Goal: Task Accomplishment & Management: Complete application form

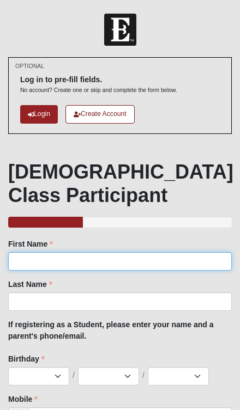
click at [113, 264] on input "First Name" at bounding box center [119, 261] width 223 height 19
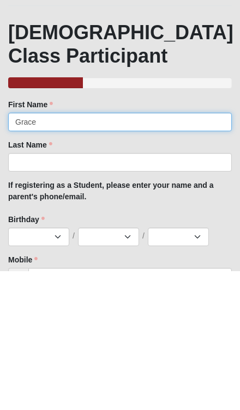
type input "Grace"
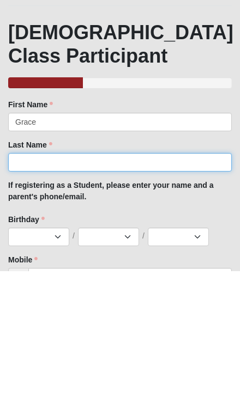
click at [101, 293] on input "Last Name" at bounding box center [119, 302] width 223 height 19
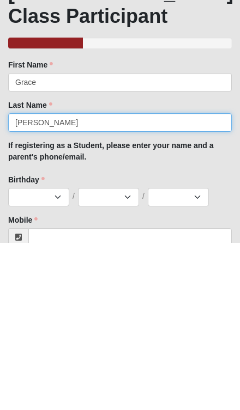
type input "Kramarich"
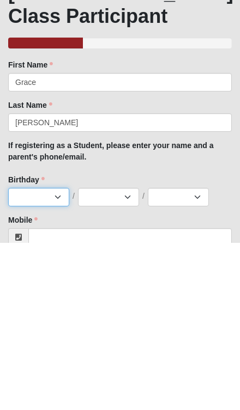
click at [56, 355] on select "1 2 3 4 5 6 7 8 9 10 11 12 13 14 15 16 17 18 19 20 21 22 23 24 25 26 27 28 29 3…" at bounding box center [38, 364] width 61 height 19
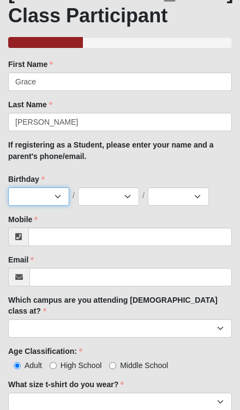
click at [57, 199] on select "1 2 3 4 5 6 7 8 9 10 11 12 13 14 15 16 17 18 19 20 21 22 23 24 25 26 27 28 29 3…" at bounding box center [38, 196] width 61 height 19
select select "21"
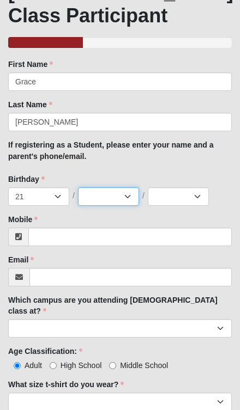
click at [124, 192] on select "Jan Feb Mar Apr May Jun [DATE] Aug Sep Oct Nov Dec" at bounding box center [108, 196] width 61 height 19
click at [129, 199] on select "Jan Feb Mar Apr May Jun [DATE] Aug Sep Oct Nov Dec" at bounding box center [108, 196] width 61 height 19
select select "12"
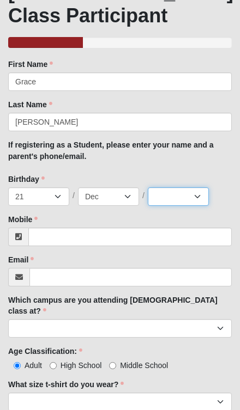
click at [190, 203] on select "2025 2024 2023 2022 2021 2020 2019 2018 2017 2016 2015 2014 2013 2012 2011 2010…" at bounding box center [178, 196] width 61 height 19
click at [194, 196] on select "2025 2024 2023 2022 2021 2020 2019 2018 2017 2016 2015 2014 2013 2012 2011 2010…" at bounding box center [178, 196] width 61 height 19
select select "2007"
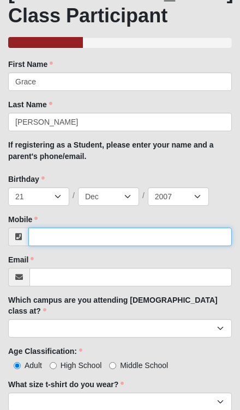
click at [144, 239] on input "Mobile" at bounding box center [129, 237] width 203 height 19
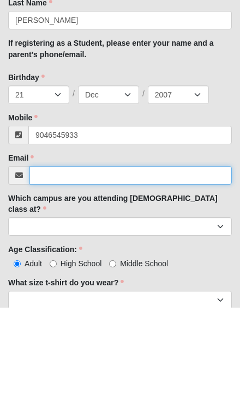
click at [139, 269] on input "Email" at bounding box center [130, 278] width 202 height 19
type input "(904) 654-5933"
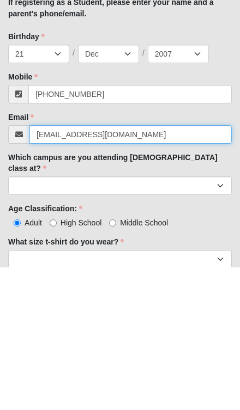
type input "gracekramarich@gmail.com"
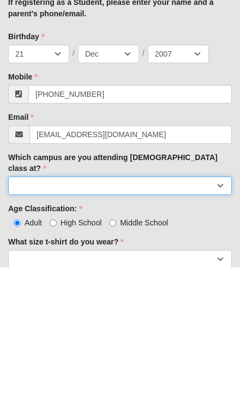
click at [112, 319] on select "Arlington Baymeadows Eleven22 Online [PERSON_NAME][GEOGRAPHIC_DATA] Jesup [GEOG…" at bounding box center [119, 328] width 223 height 19
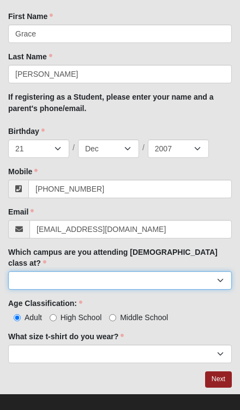
click at [218, 271] on select "Arlington Baymeadows Eleven22 Online [PERSON_NAME][GEOGRAPHIC_DATA] Jesup [GEOG…" at bounding box center [119, 280] width 223 height 19
select select "6"
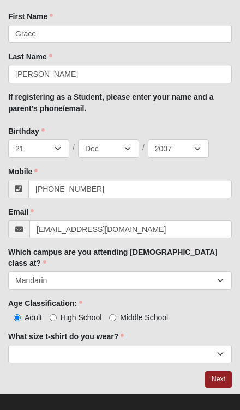
click at [57, 314] on input "High School" at bounding box center [53, 317] width 7 height 7
radio input "true"
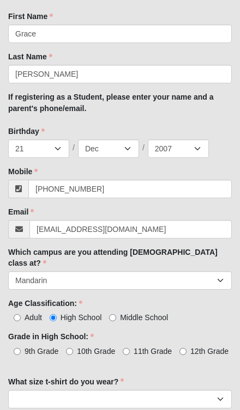
click at [143, 347] on span "11th Grade" at bounding box center [152, 351] width 38 height 9
click at [130, 348] on input "11th Grade" at bounding box center [126, 351] width 7 height 7
radio input "true"
click at [186, 348] on input "12th Grade" at bounding box center [182, 351] width 7 height 7
radio input "true"
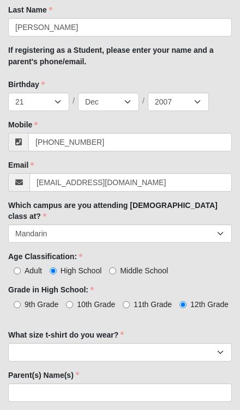
scroll to position [289, 0]
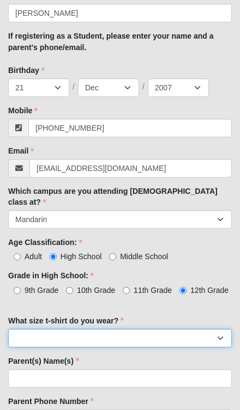
click at [140, 329] on select "Small Medium Large XL 2XL 3XL" at bounding box center [119, 338] width 223 height 19
select select "Medium"
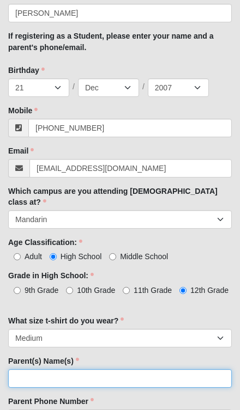
click at [108, 369] on input "Parent(s) Name(s)" at bounding box center [119, 378] width 223 height 19
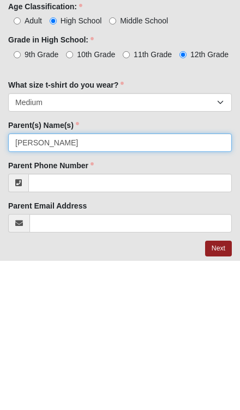
type input "Ann Kramarich"
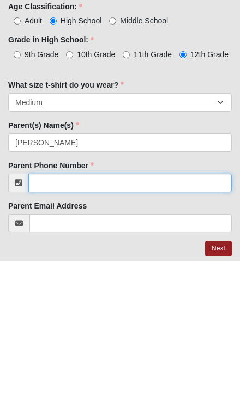
click at [106, 323] on input "Parent Phone Number" at bounding box center [129, 332] width 203 height 19
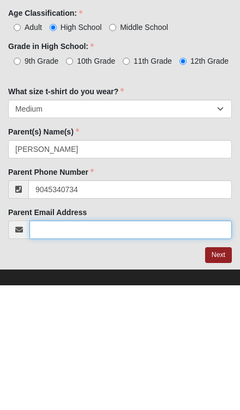
click at [154, 345] on input "Parent Email Address" at bounding box center [130, 354] width 202 height 19
type input "(904) 534-0734"
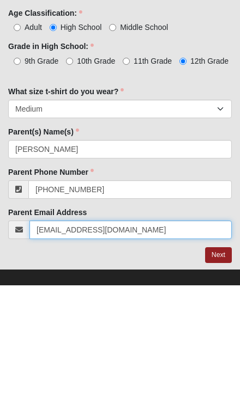
type input "annkramarich@gmail.com"
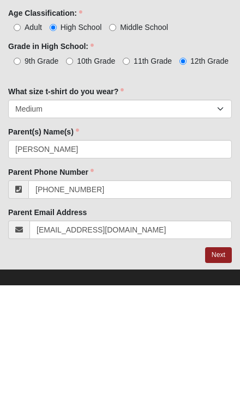
scroll to position [330, 0]
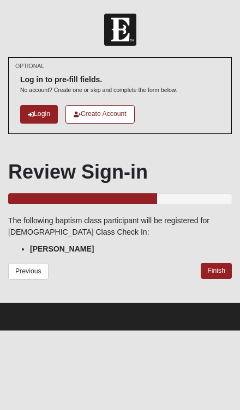
click at [217, 272] on link "Finish" at bounding box center [215, 271] width 31 height 16
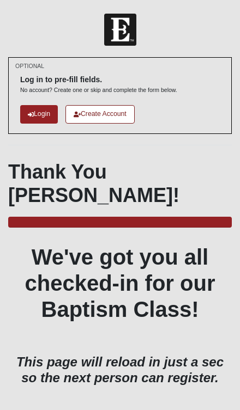
scroll to position [3, 0]
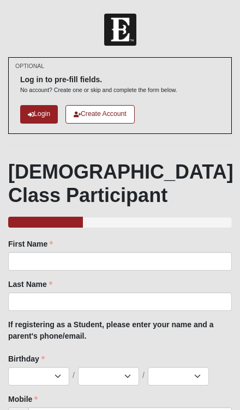
click at [220, 372] on div "1 2 3 4 5 6 7 8 9 10 11 12 13 14 15 16 17 18 19 20 21 22 23 24 25 26 27 28 29 3…" at bounding box center [119, 376] width 223 height 19
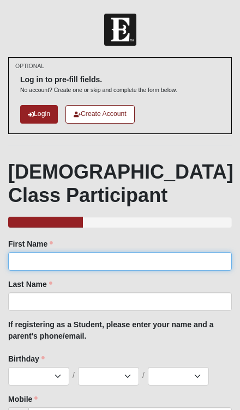
click at [33, 264] on input "First Name" at bounding box center [119, 261] width 223 height 19
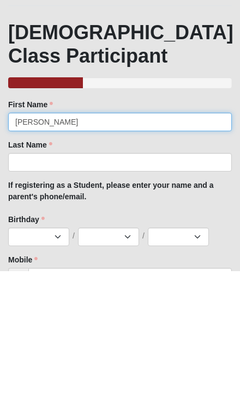
type input "[PERSON_NAME]"
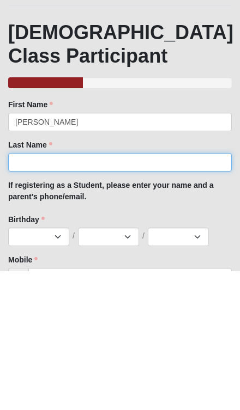
click at [35, 293] on input "Last Name" at bounding box center [119, 302] width 223 height 19
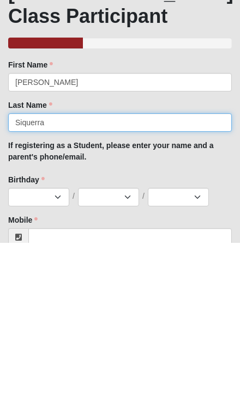
type input "Siquerra"
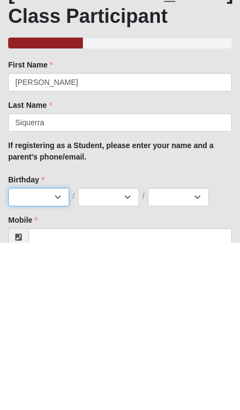
click at [63, 355] on select "1 2 3 4 5 6 7 8 9 10 11 12 13 14 15 16 17 18 19 20 21 22 23 24 25 26 27 28 29 3…" at bounding box center [38, 364] width 61 height 19
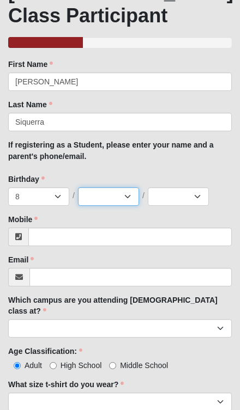
click at [135, 197] on select "Jan Feb Mar Apr May Jun [DATE] Aug Sep Oct Nov Dec" at bounding box center [108, 196] width 61 height 19
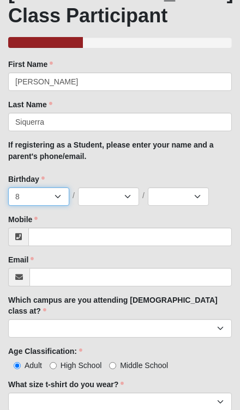
click at [62, 198] on select "1 2 3 4 5 6 7 8 9 10 11 12 13 14 15 16 17 18 19 20 21 22 23 24 25 26 27 28 29 3…" at bounding box center [38, 196] width 61 height 19
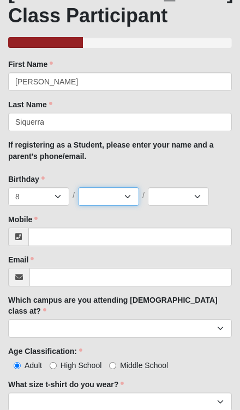
click at [127, 203] on select "Jan Feb Mar Apr May Jun [DATE] Aug Sep Oct Nov Dec" at bounding box center [108, 196] width 61 height 19
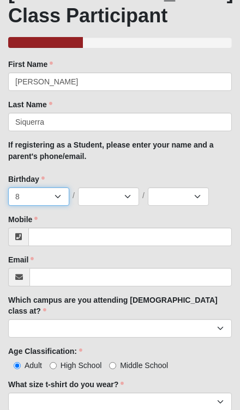
click at [66, 198] on select "1 2 3 4 5 6 7 8 9 10 11 12 13 14 15 16 17 18 19 20 21 22 23 24 25 26 27 28 29 3…" at bounding box center [38, 196] width 61 height 19
select select "12"
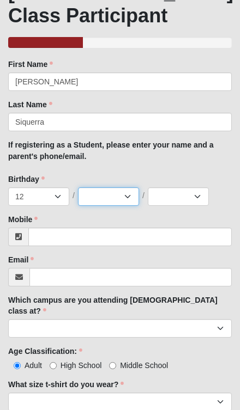
click at [136, 200] on select "Jan Feb Mar Apr May Jun [DATE] Aug Sep Oct Nov Dec" at bounding box center [108, 196] width 61 height 19
select select "8"
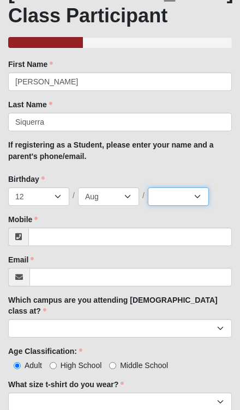
click at [204, 198] on select "2025 2024 2023 2022 2021 2020 2019 2018 2017 2016 2015 2014 2013 2012 2011 2010…" at bounding box center [178, 196] width 61 height 19
select select "1964"
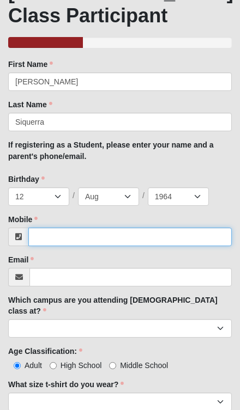
click at [68, 239] on input "Mobile" at bounding box center [129, 237] width 203 height 19
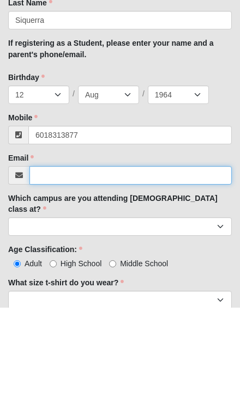
click at [54, 269] on input "Email" at bounding box center [130, 278] width 202 height 19
type input "[PHONE_NUMBER]"
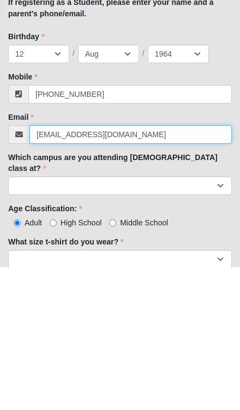
type input "[EMAIL_ADDRESS][DOMAIN_NAME]"
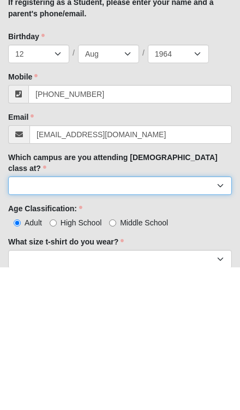
click at [217, 319] on select "Arlington Baymeadows Eleven22 Online [PERSON_NAME][GEOGRAPHIC_DATA] Jesup [GEOG…" at bounding box center [119, 328] width 223 height 19
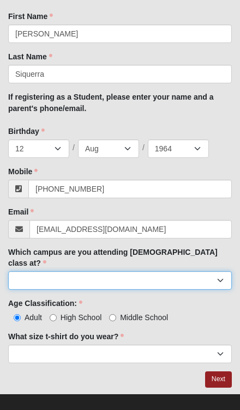
select select "6"
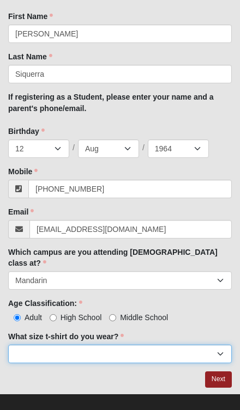
click at [33, 348] on select "Small Medium Large XL 2XL 3XL" at bounding box center [119, 354] width 223 height 19
select select "Medium"
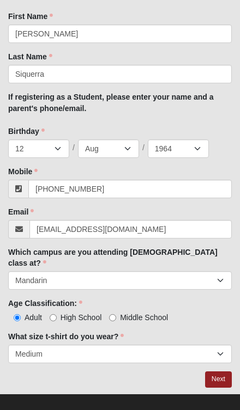
click at [226, 372] on link "Next" at bounding box center [218, 380] width 27 height 16
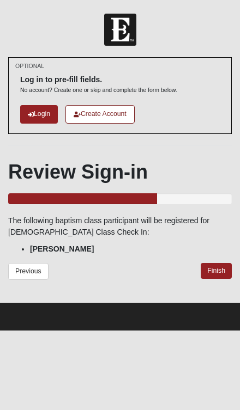
click at [218, 277] on link "Finish" at bounding box center [215, 271] width 31 height 16
